Goal: Task Accomplishment & Management: Use online tool/utility

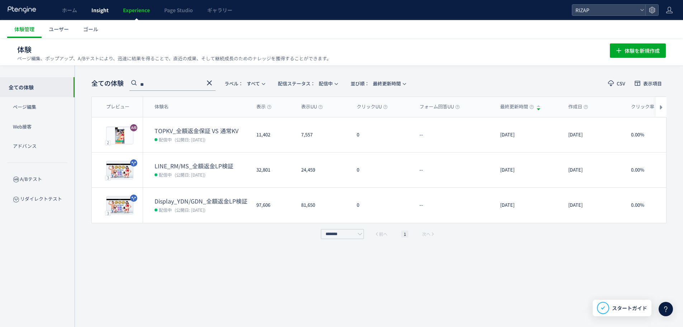
click at [100, 11] on span "Insight" at bounding box center [99, 9] width 17 height 7
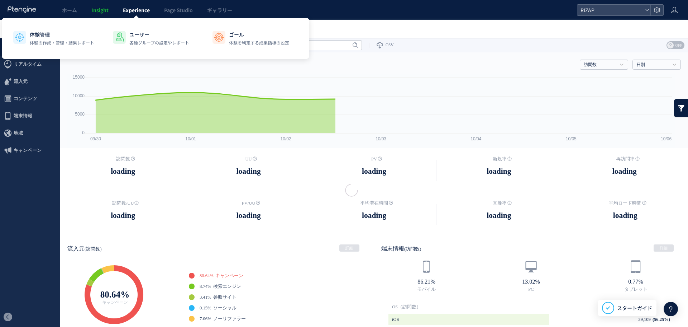
click at [154, 10] on link "Experience" at bounding box center [136, 10] width 41 height 20
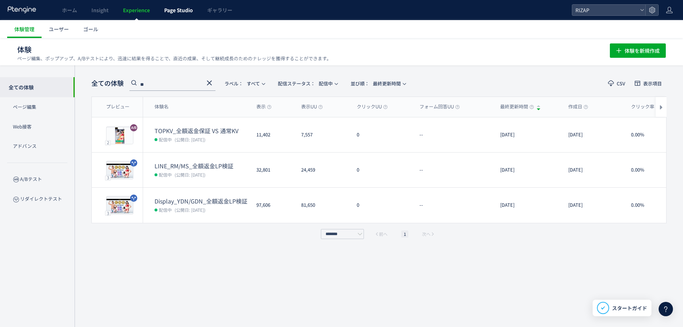
click at [175, 9] on span "Page Studio" at bounding box center [178, 9] width 29 height 7
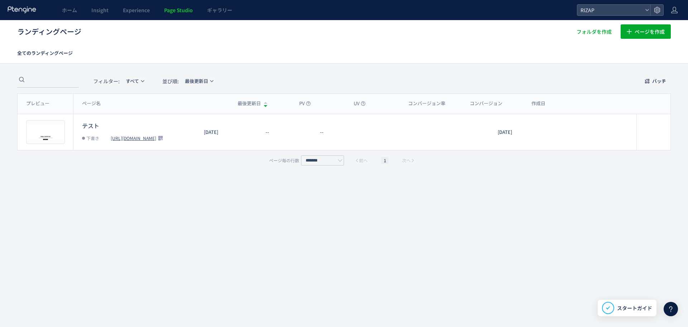
click at [219, 12] on span "ギャラリー" at bounding box center [219, 9] width 25 height 7
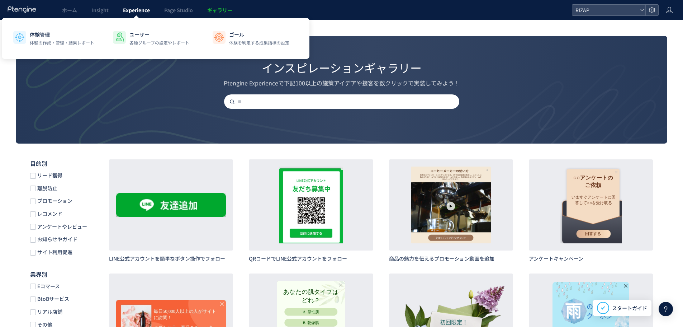
click at [141, 15] on link "Experience" at bounding box center [136, 10] width 41 height 20
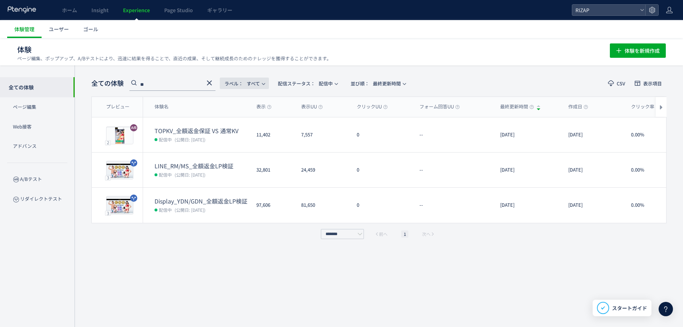
click at [263, 86] on button "ラベル： すべて" at bounding box center [244, 82] width 49 height 11
click at [332, 84] on span "配信ステータス​： 配信中" at bounding box center [305, 83] width 55 height 12
click at [308, 105] on li "すべて" at bounding box center [308, 103] width 29 height 13
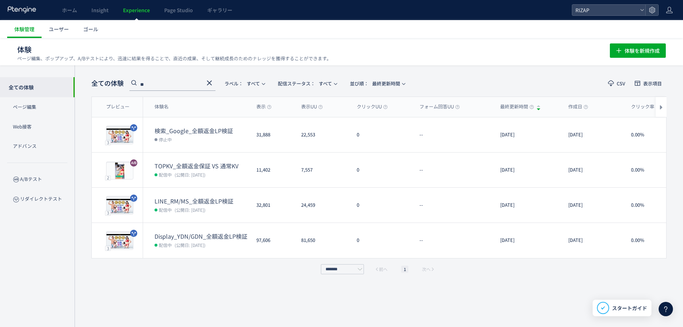
click at [210, 81] on icon at bounding box center [209, 83] width 9 height 9
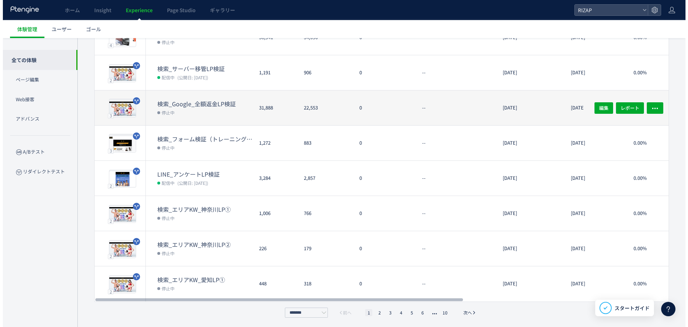
scroll to position [168, 0]
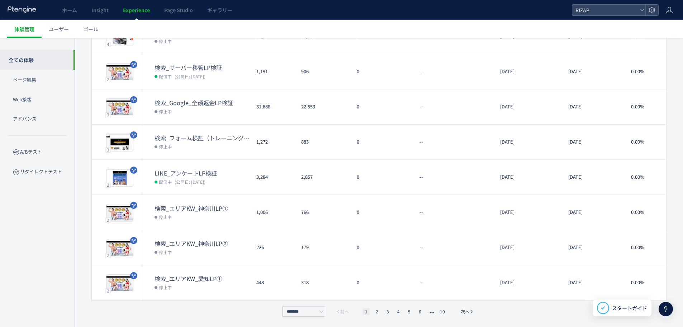
click at [473, 317] on div "全ての体験 ラベル： すべて 配信ステータス​： すべて 並び順： 最終更新時間 CSV 表示項目 プレビュー 体験名 表示 表示UU クリックUU フォーム…" at bounding box center [379, 112] width 608 height 430
click at [445, 310] on li "10" at bounding box center [442, 311] width 9 height 7
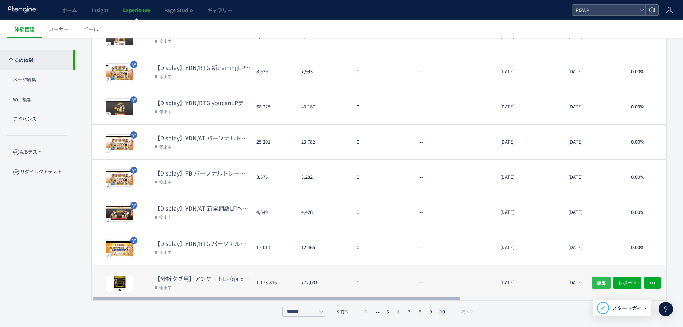
click at [600, 284] on span "編集" at bounding box center [601, 282] width 9 height 11
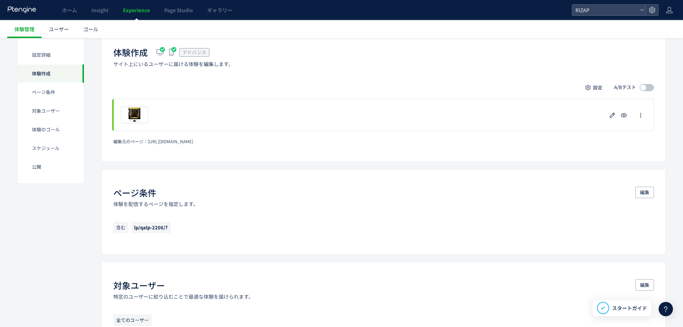
scroll to position [143, 0]
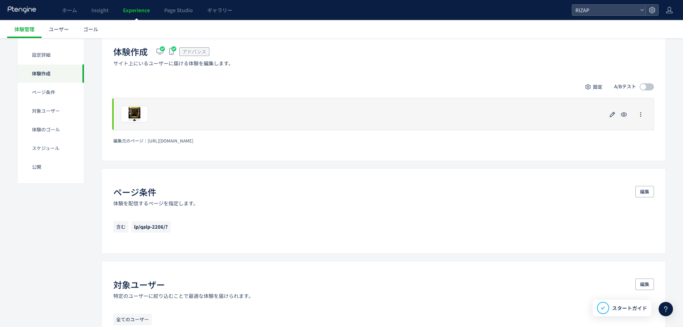
click at [412, 119] on div "プレビュー" at bounding box center [383, 114] width 541 height 32
click at [612, 115] on use "button" at bounding box center [612, 113] width 5 height 5
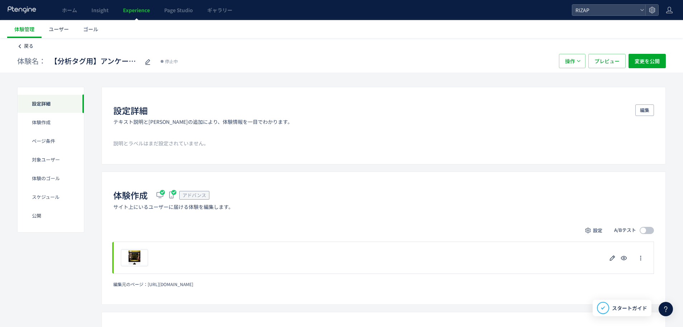
click at [28, 44] on span "戻る" at bounding box center [28, 45] width 9 height 7
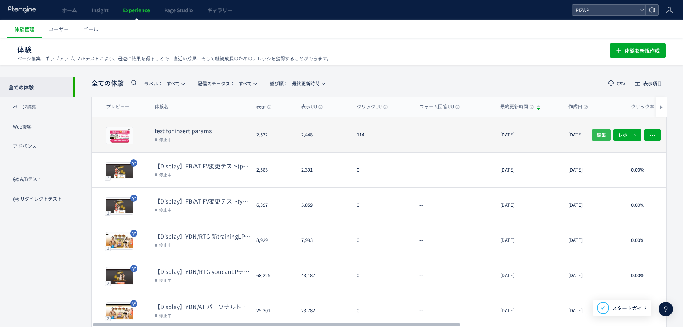
click at [602, 133] on span "編集" at bounding box center [601, 134] width 9 height 11
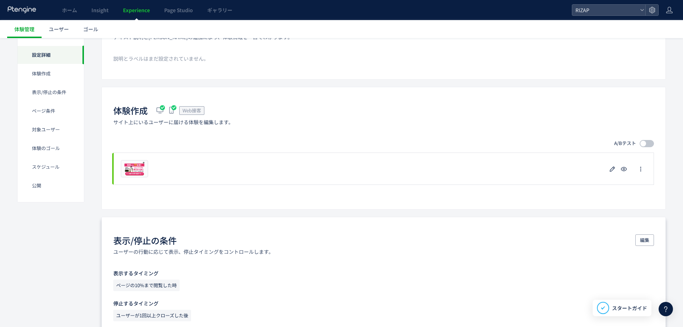
scroll to position [119, 0]
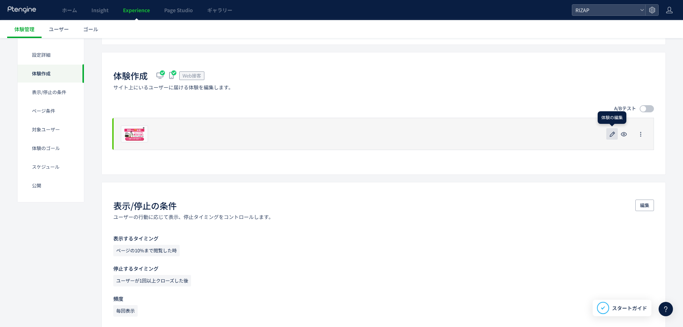
click at [613, 134] on icon "button" at bounding box center [612, 134] width 9 height 9
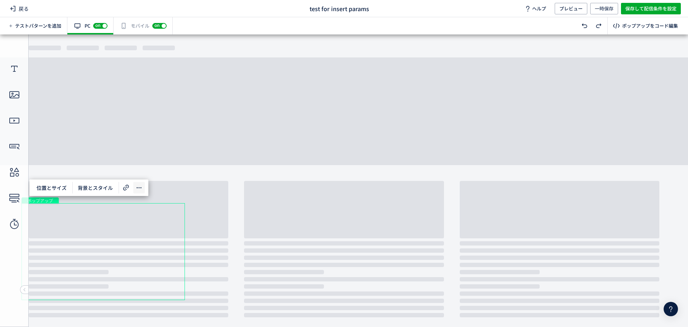
click at [140, 186] on icon at bounding box center [139, 187] width 9 height 9
click at [622, 24] on div "ポップアップをコード編集" at bounding box center [646, 25] width 70 height 11
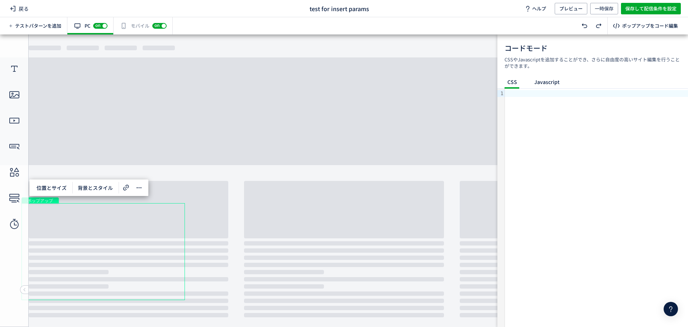
click at [548, 86] on span "Javascript" at bounding box center [547, 82] width 31 height 12
click at [101, 187] on span "背景とスタイル" at bounding box center [95, 187] width 44 height 11
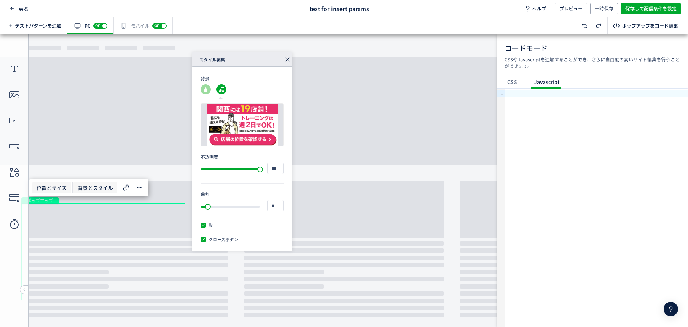
click at [45, 189] on span "位置とサイズ" at bounding box center [51, 187] width 39 height 11
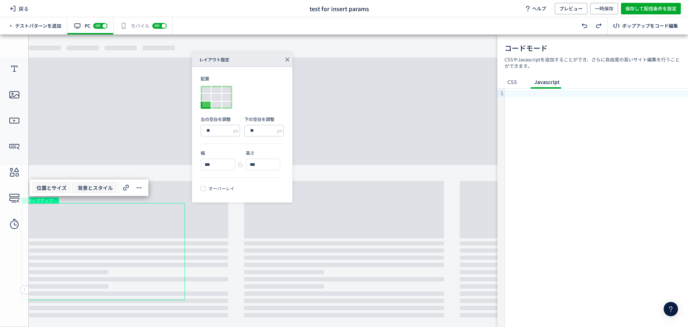
click at [98, 187] on span "背景とスタイル" at bounding box center [95, 187] width 44 height 11
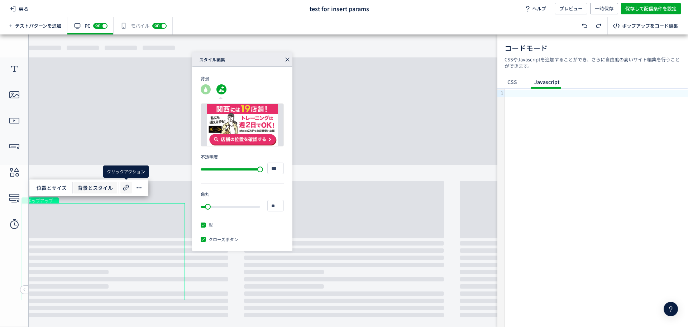
click at [128, 185] on use at bounding box center [126, 188] width 6 height 6
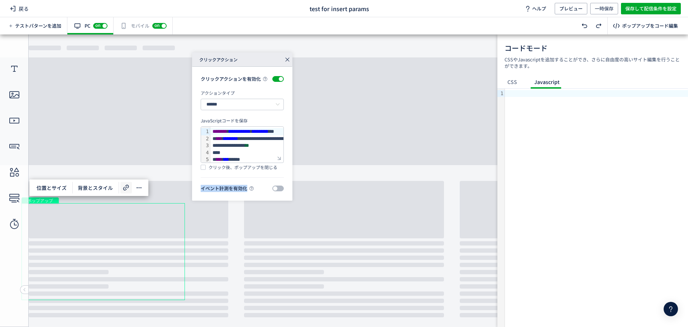
drag, startPoint x: 280, startPoint y: 193, endPoint x: 386, endPoint y: 216, distance: 108.6
click at [280, 156] on div at bounding box center [279, 158] width 7 height 7
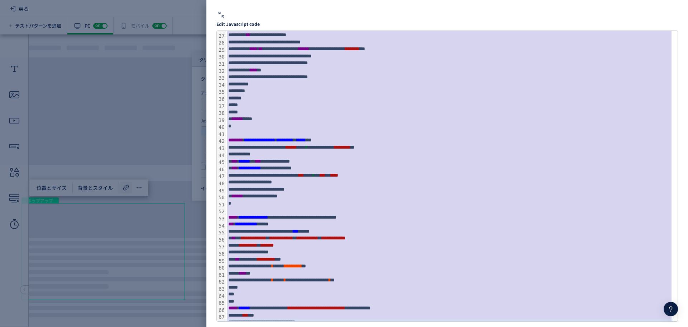
scroll to position [190, 0]
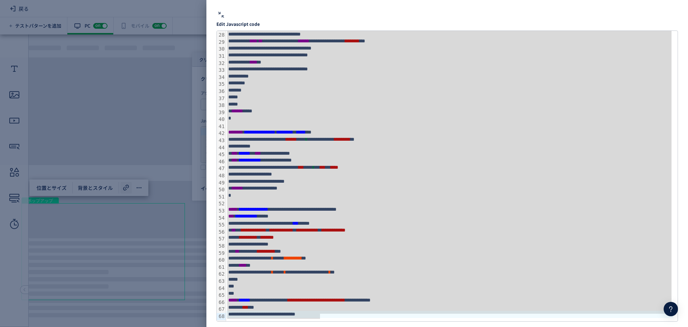
click at [133, 143] on div "**********" at bounding box center [344, 163] width 688 height 327
